Goal: Entertainment & Leisure: Consume media (video, audio)

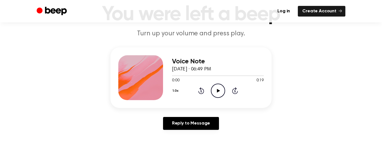
scroll to position [43, 0]
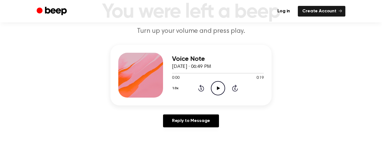
click at [220, 81] on circle at bounding box center [218, 88] width 14 height 14
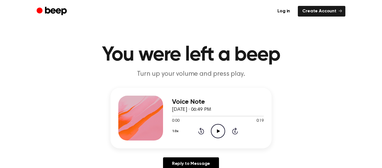
click at [219, 130] on icon "Play Audio" at bounding box center [218, 131] width 14 height 14
